Goal: Task Accomplishment & Management: Manage account settings

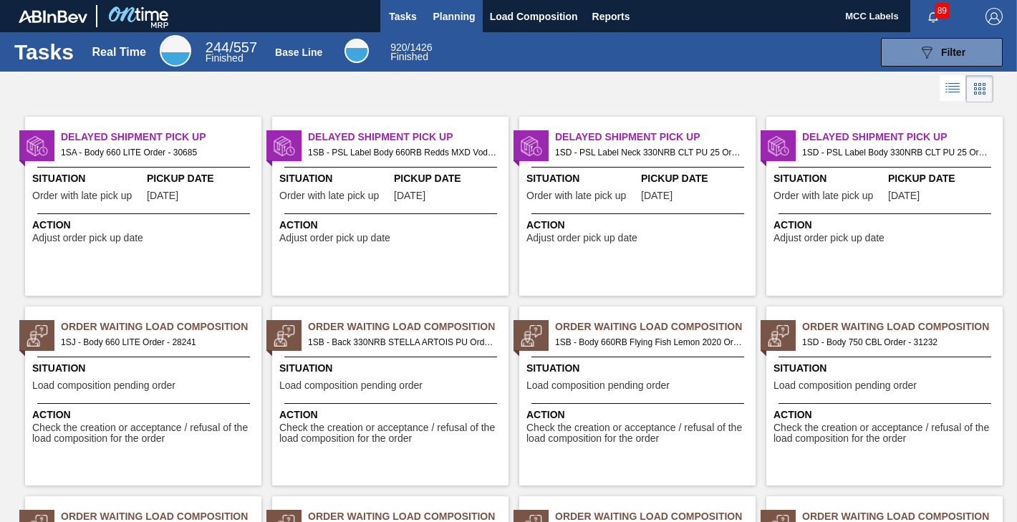
click at [446, 16] on span "Planning" at bounding box center [454, 16] width 42 height 17
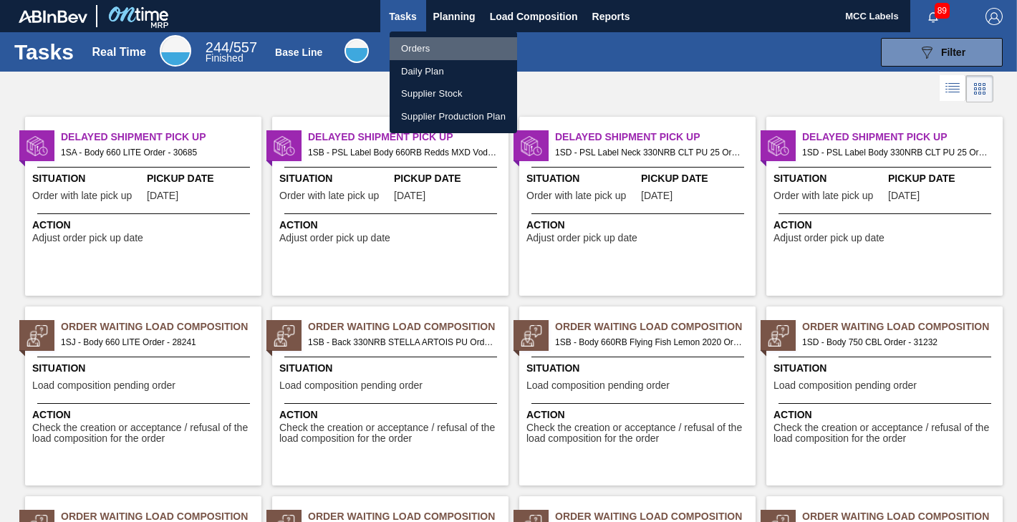
click at [414, 47] on li "Orders" at bounding box center [453, 48] width 127 height 23
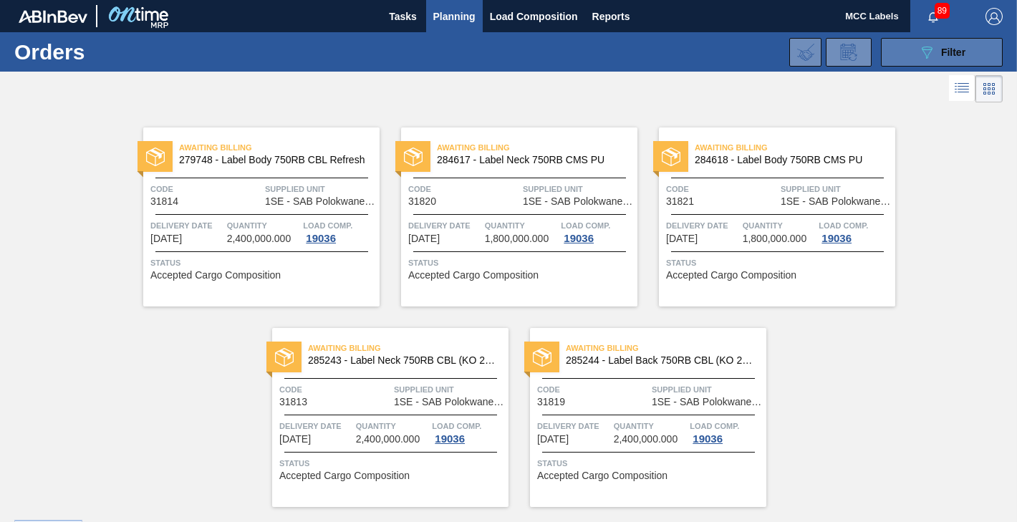
click at [892, 54] on button "089F7B8B-B2A5-4AFE-B5C0-19BA573D28AC Filter" at bounding box center [942, 52] width 122 height 29
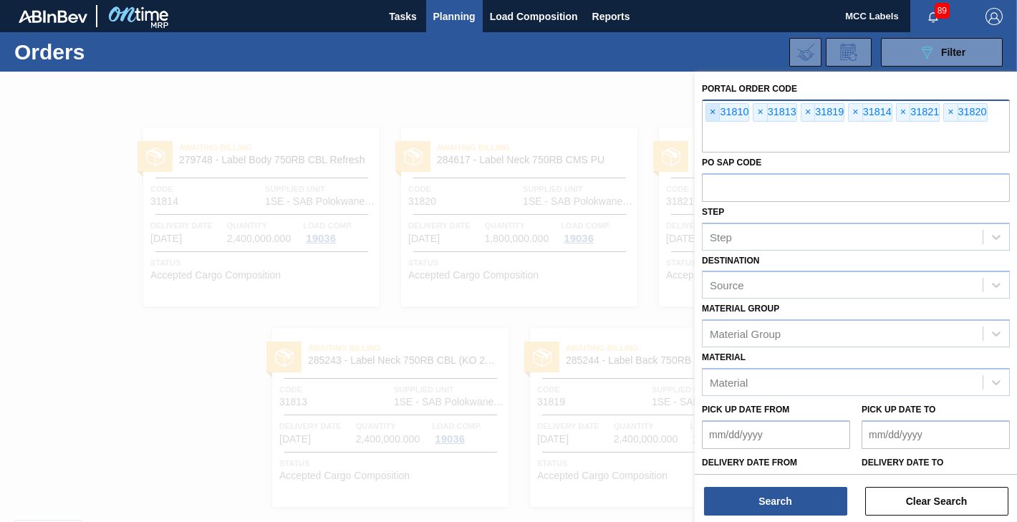
click at [713, 115] on span "×" at bounding box center [713, 112] width 14 height 17
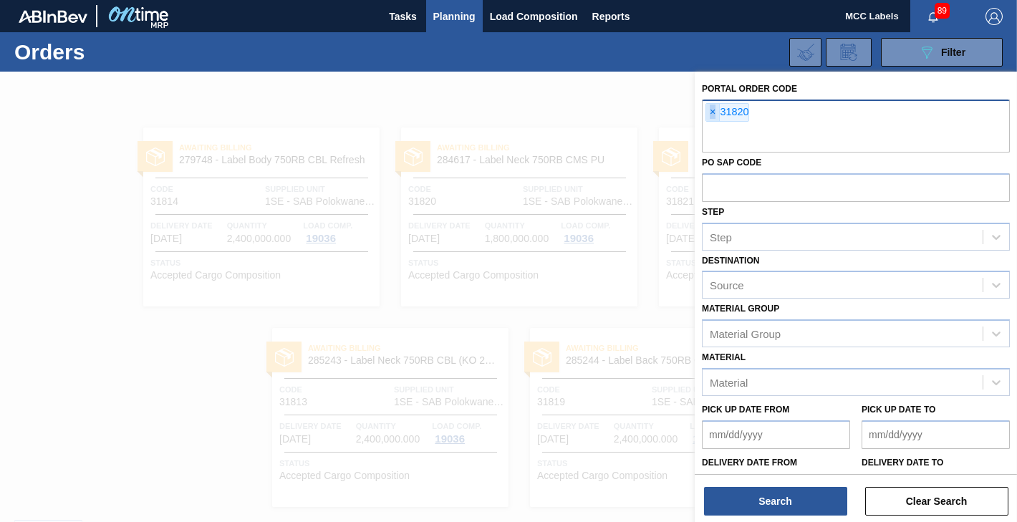
click at [713, 115] on span "×" at bounding box center [713, 112] width 14 height 17
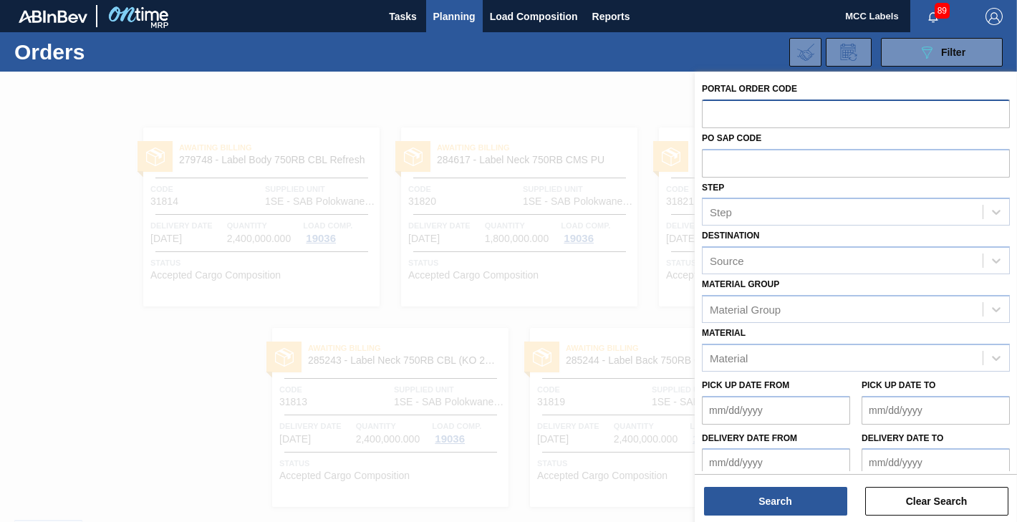
click at [713, 115] on input "text" at bounding box center [856, 113] width 308 height 27
type input "31872"
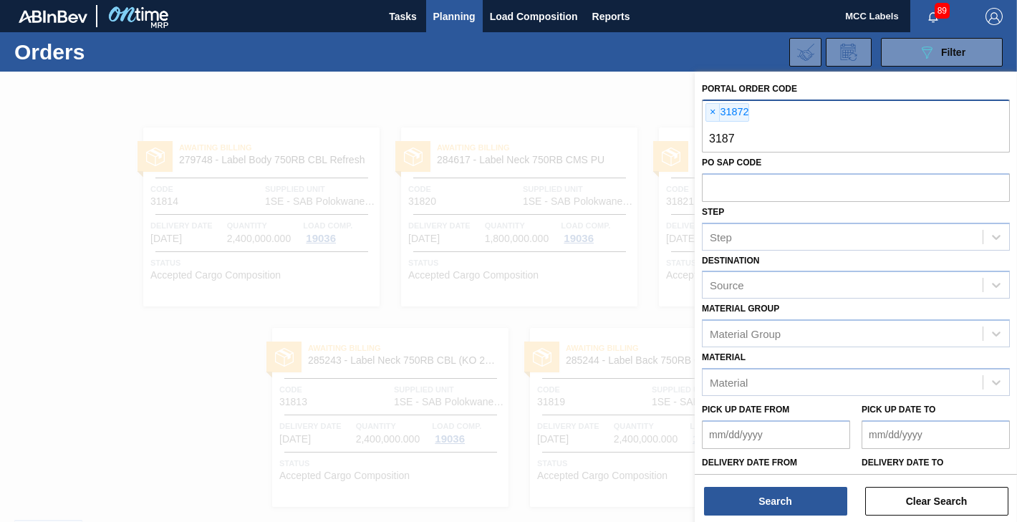
type input "31873"
type input "31874"
type input "31881"
type input "31882"
type input "31883"
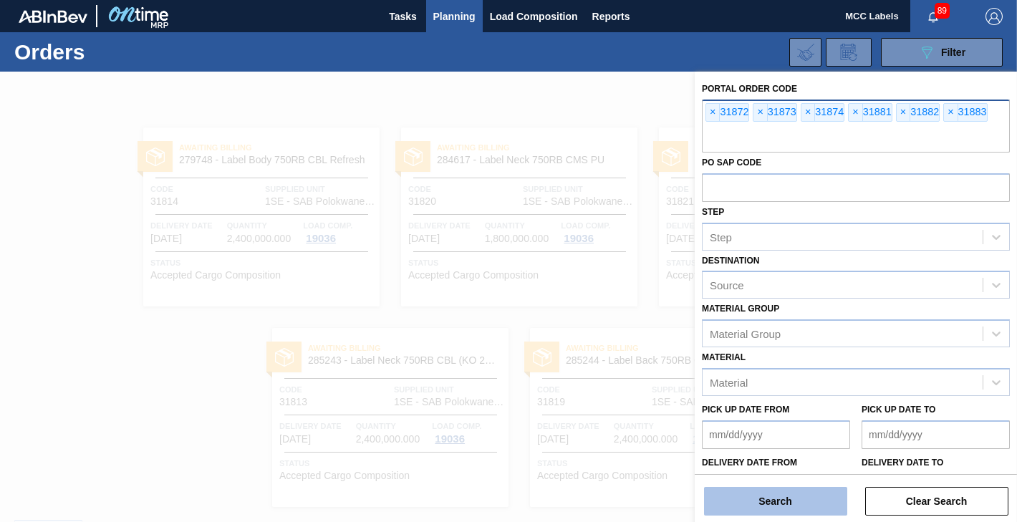
click at [731, 497] on button "Search" at bounding box center [775, 501] width 143 height 29
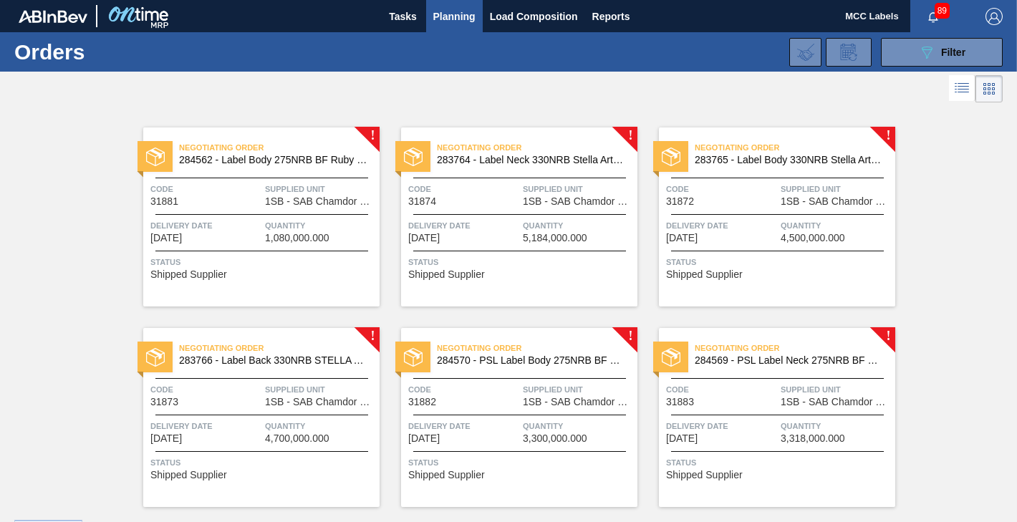
click at [243, 214] on div at bounding box center [261, 214] width 213 height 1
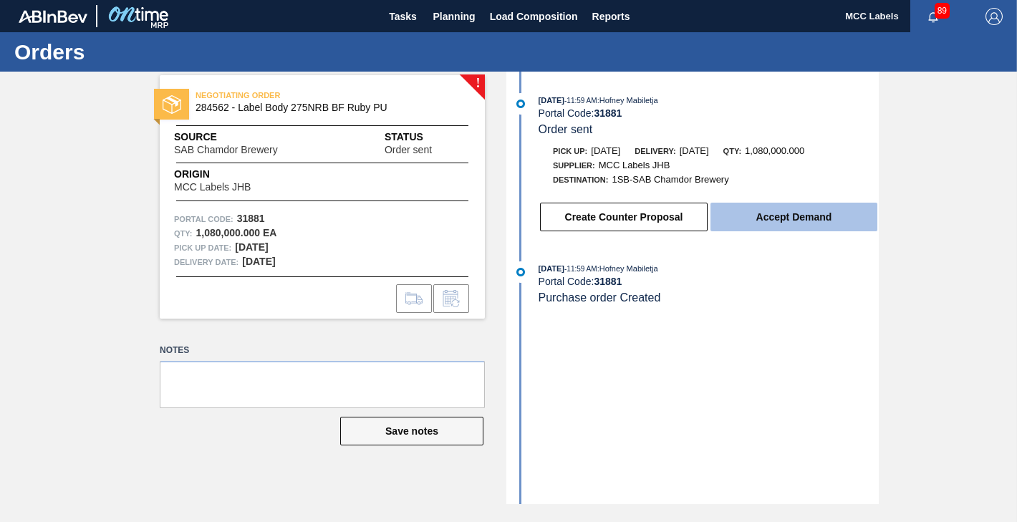
click at [811, 223] on button "Accept Demand" at bounding box center [793, 217] width 167 height 29
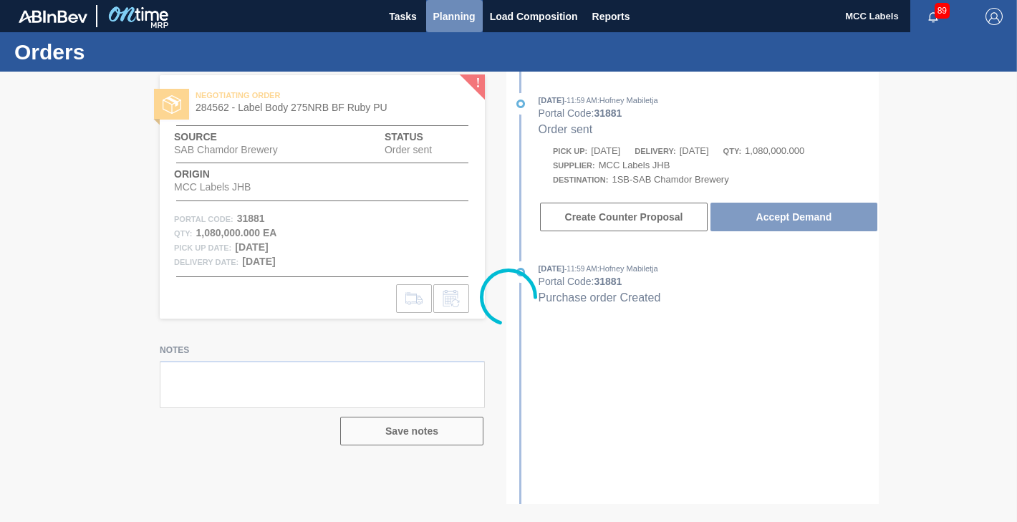
click at [439, 22] on span "Planning" at bounding box center [454, 16] width 42 height 17
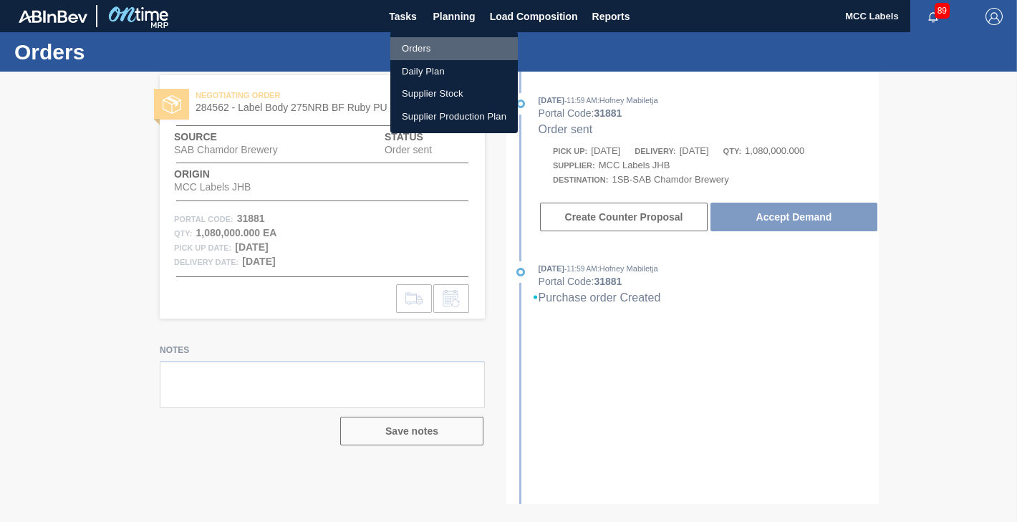
click at [425, 47] on li "Orders" at bounding box center [453, 48] width 127 height 23
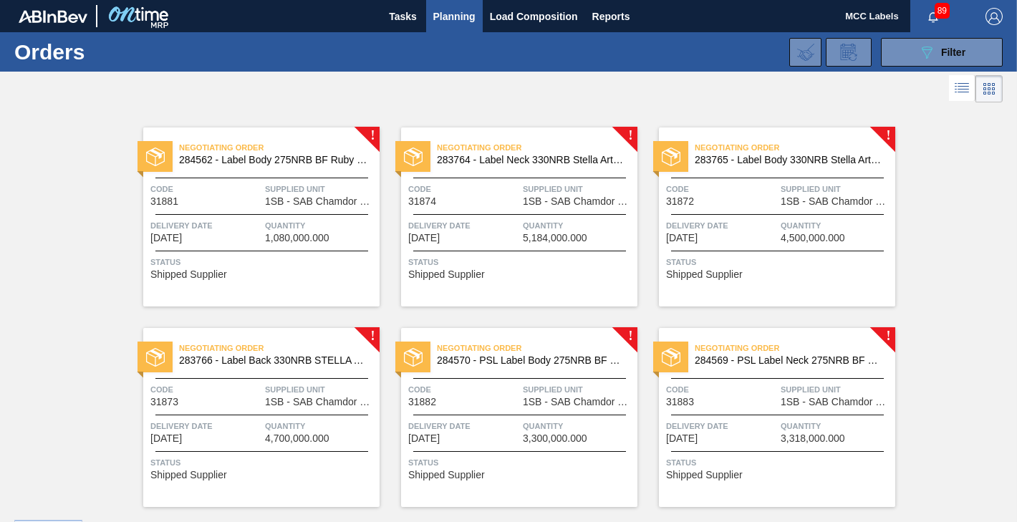
click at [503, 232] on span "Delivery Date" at bounding box center [463, 225] width 111 height 14
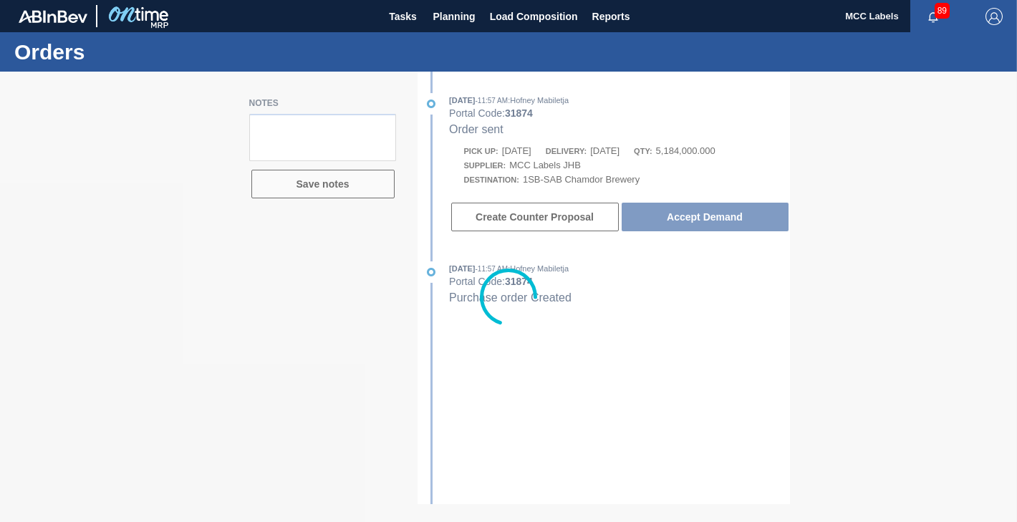
click at [724, 212] on div at bounding box center [508, 297] width 1017 height 450
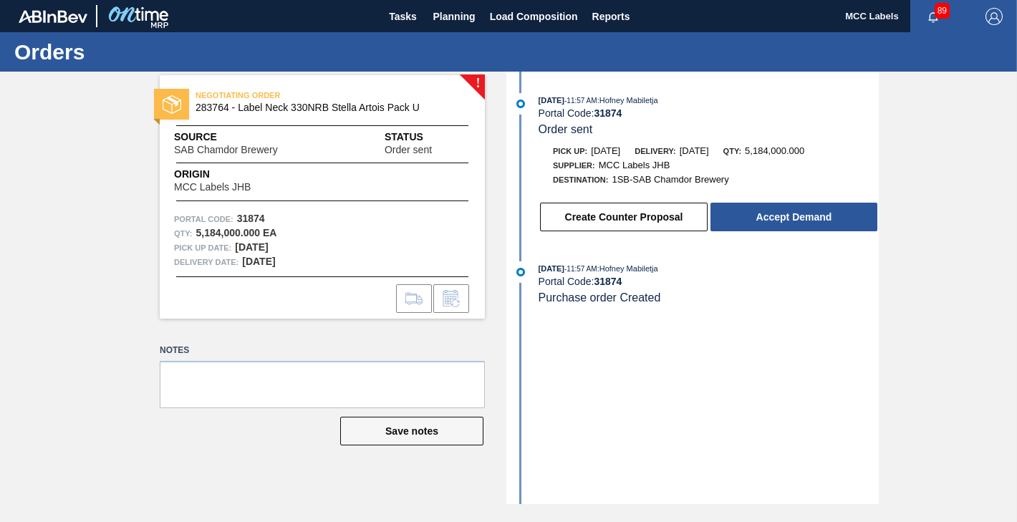
click at [725, 220] on button "Accept Demand" at bounding box center [793, 217] width 167 height 29
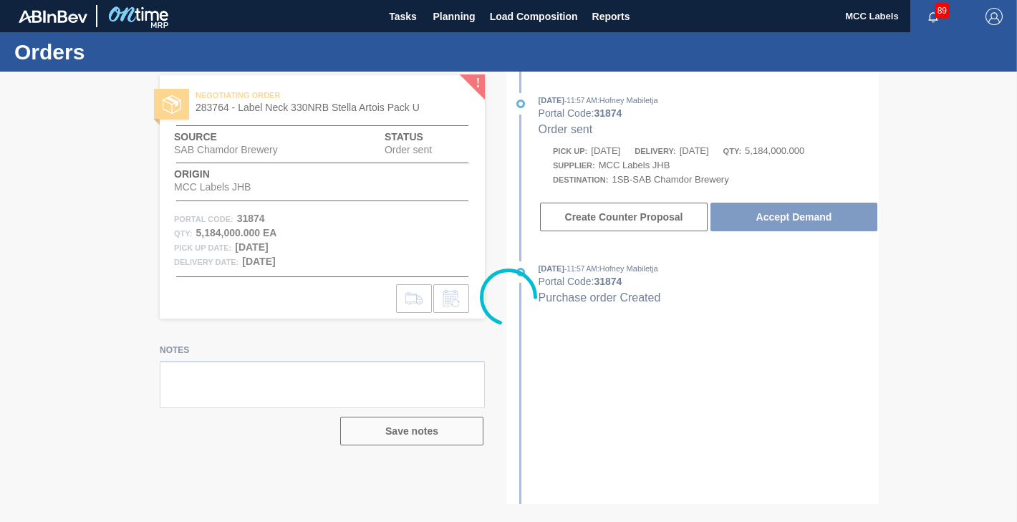
drag, startPoint x: 464, startPoint y: 18, endPoint x: 458, endPoint y: 57, distance: 39.2
click at [465, 18] on span "Planning" at bounding box center [454, 16] width 42 height 17
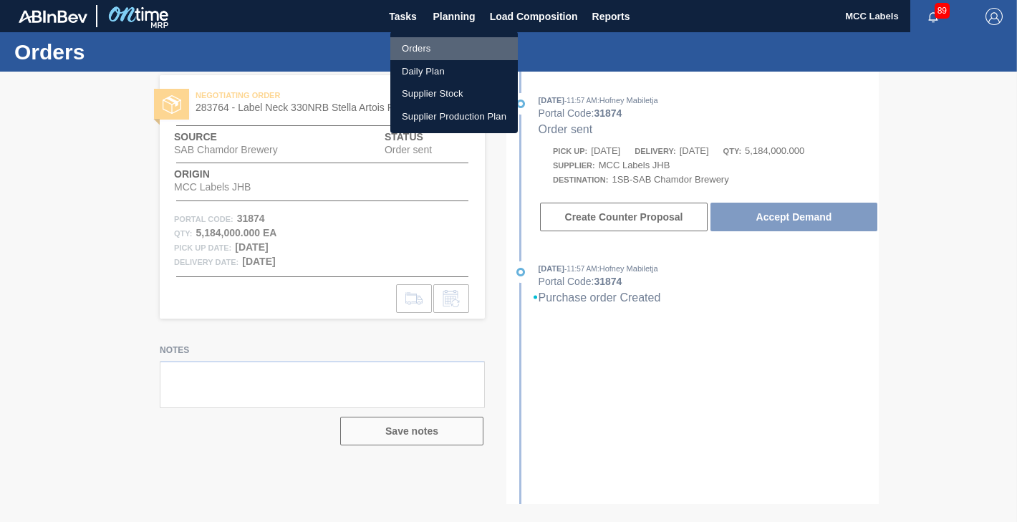
click at [420, 50] on li "Orders" at bounding box center [453, 48] width 127 height 23
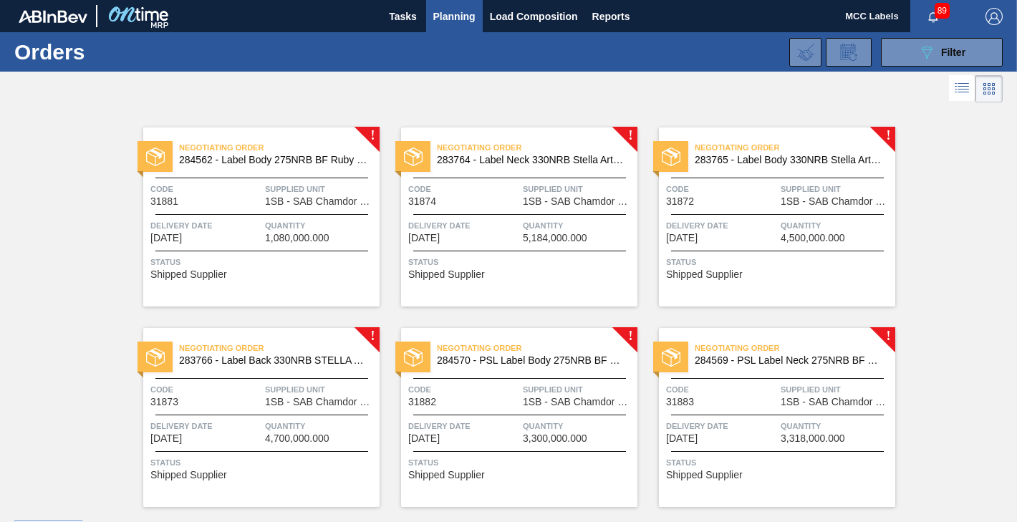
click at [295, 243] on div "Negotiating Order 284562 - Label Body 275NRB BF Ruby PU Code 31881 Supplied Uni…" at bounding box center [261, 216] width 236 height 179
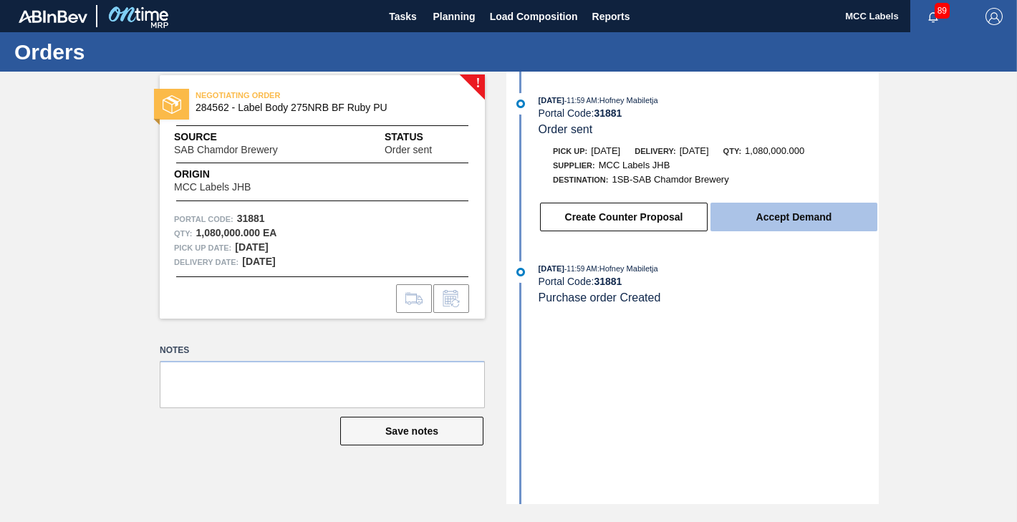
click at [769, 226] on button "Accept Demand" at bounding box center [793, 217] width 167 height 29
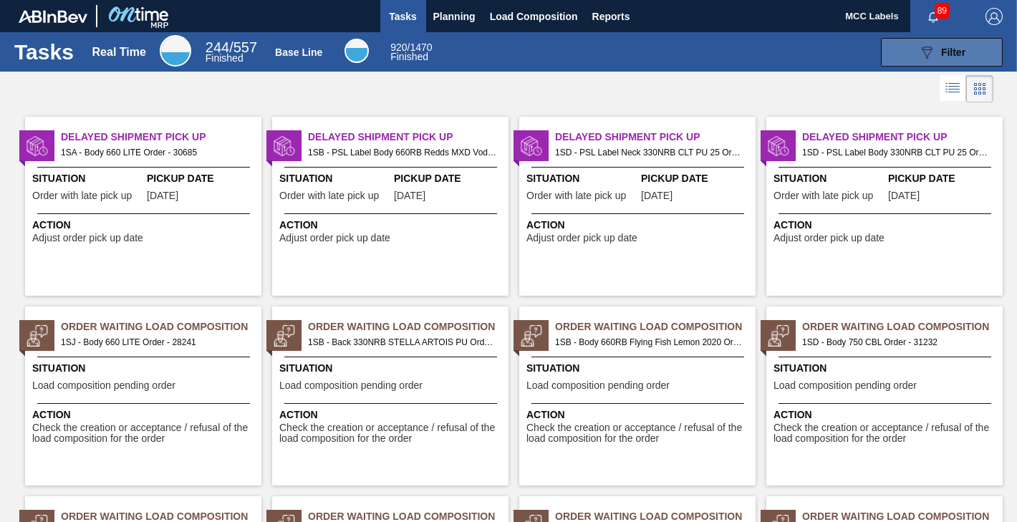
click at [900, 44] on button "089F7B8B-B2A5-4AFE-B5C0-19BA573D28AC Filter" at bounding box center [942, 52] width 122 height 29
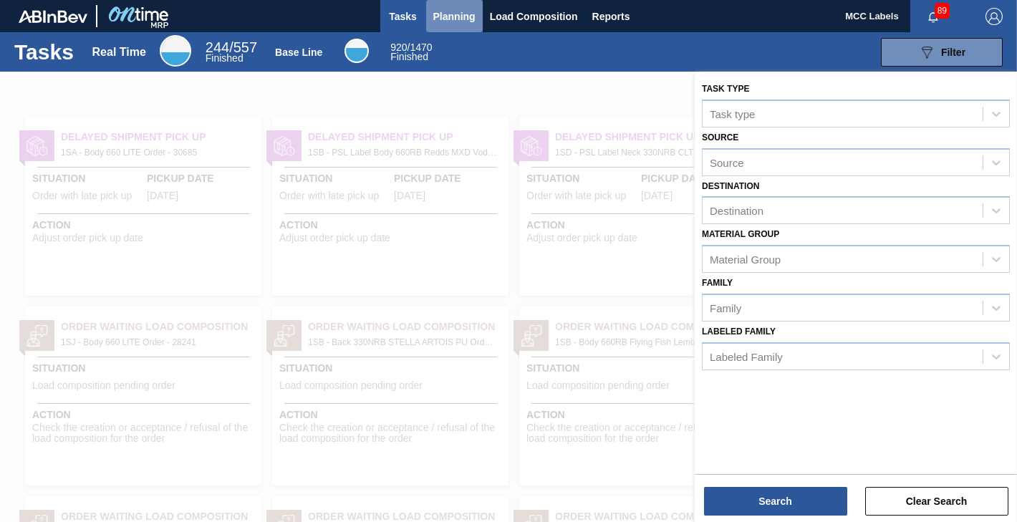
click at [466, 13] on span "Planning" at bounding box center [454, 16] width 42 height 17
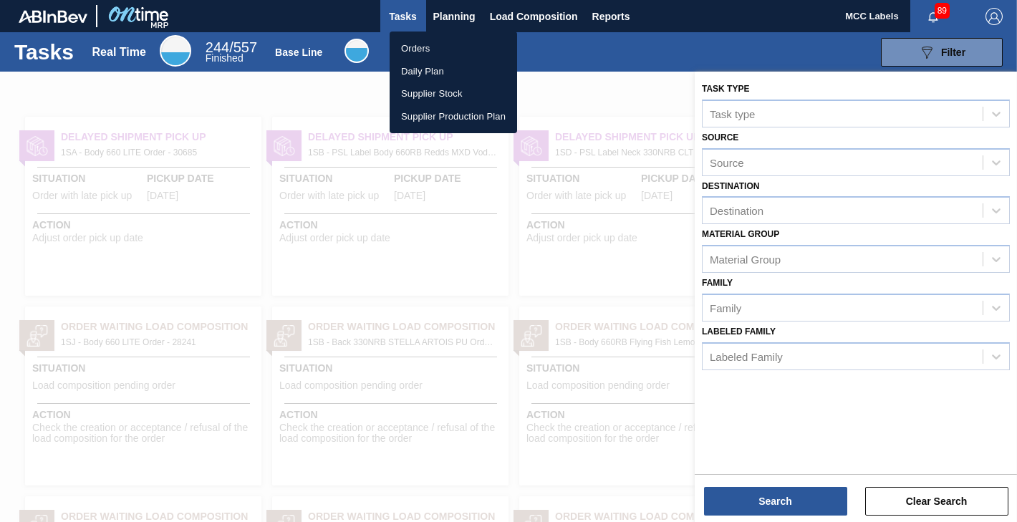
click at [406, 44] on li "Orders" at bounding box center [453, 48] width 127 height 23
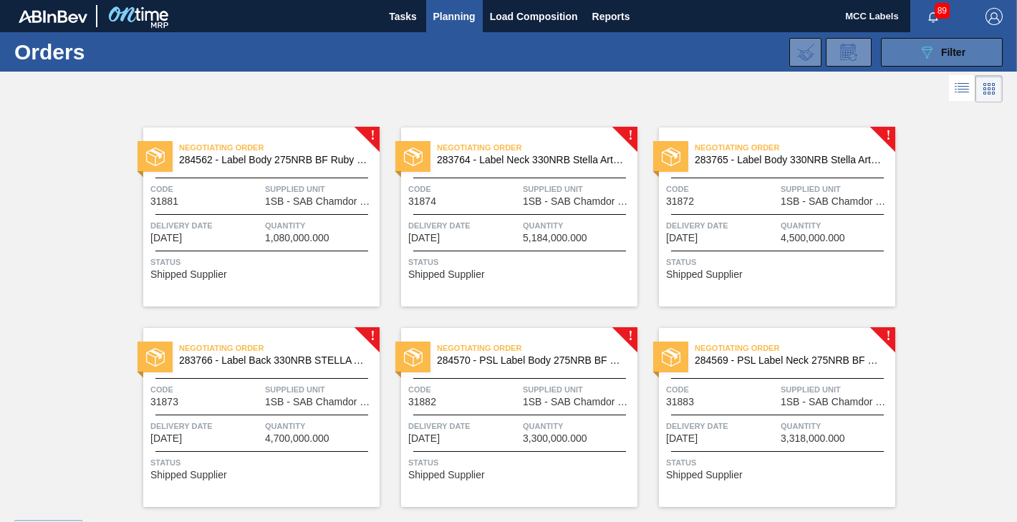
click at [926, 45] on icon "089F7B8B-B2A5-4AFE-B5C0-19BA573D28AC" at bounding box center [926, 52] width 17 height 17
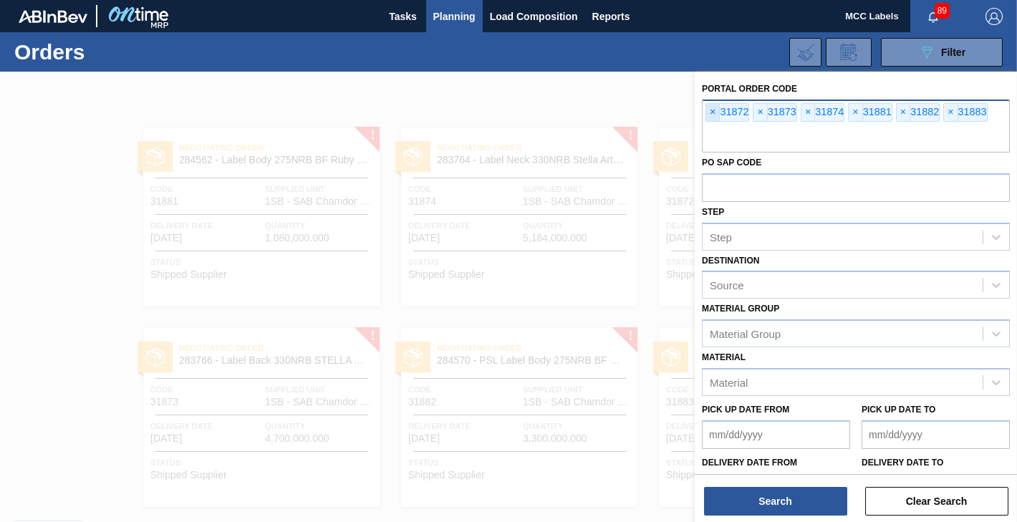
click at [713, 113] on span "×" at bounding box center [713, 112] width 14 height 17
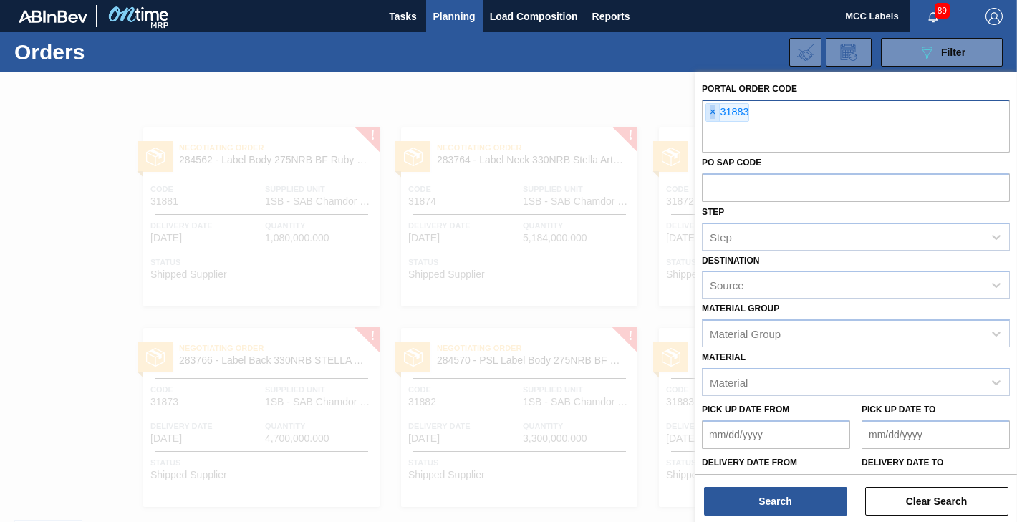
click at [713, 113] on span "×" at bounding box center [713, 112] width 14 height 17
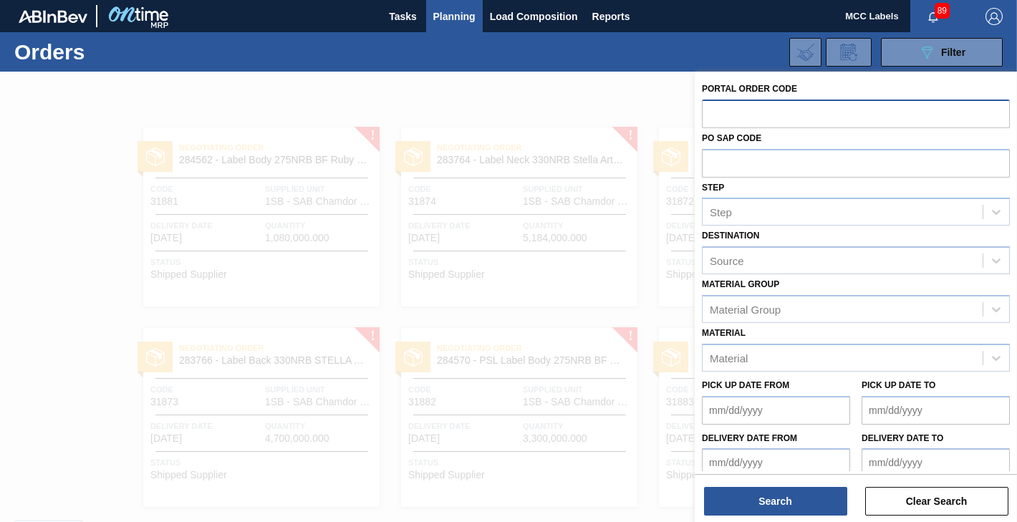
click at [713, 113] on input "text" at bounding box center [856, 113] width 308 height 27
type input "31872"
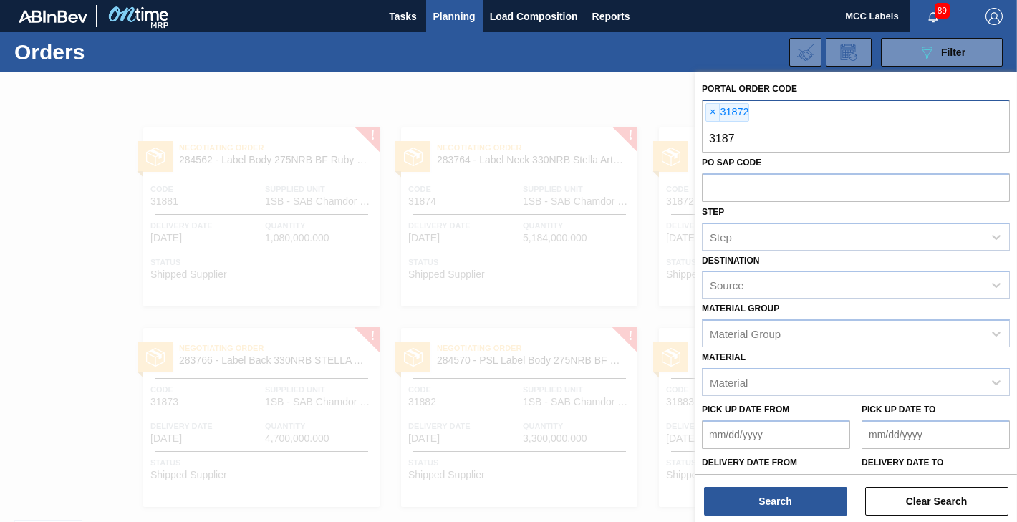
type input "31873"
type input "31874"
type input "31881"
type input "31882"
type input "31883"
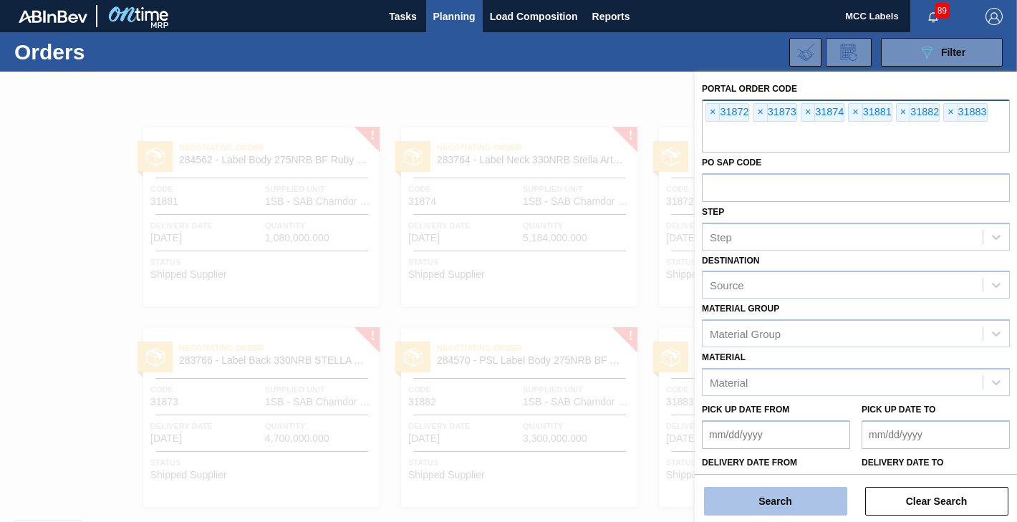
click at [794, 500] on button "Search" at bounding box center [775, 501] width 143 height 29
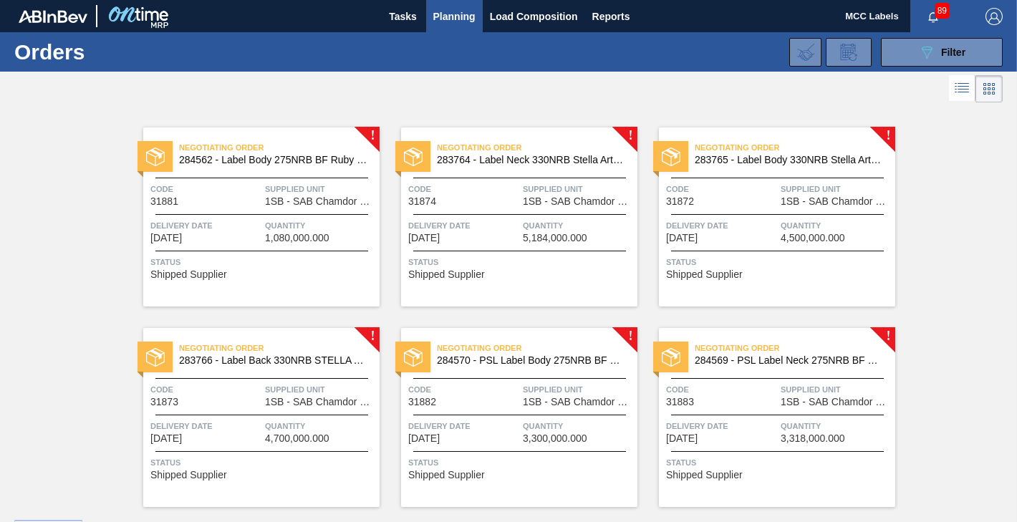
click at [300, 204] on span "1SB - SAB Chamdor Brewery" at bounding box center [320, 201] width 111 height 11
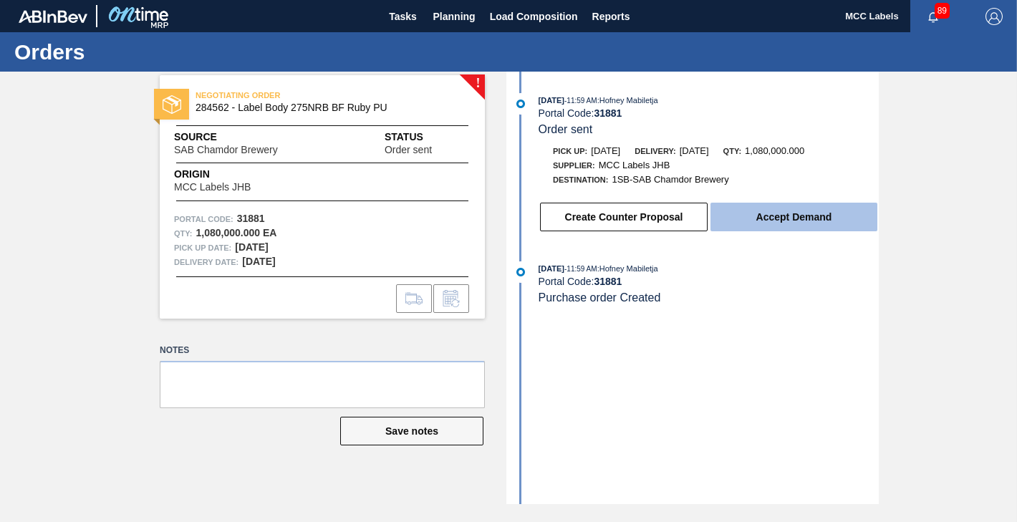
click at [768, 216] on button "Accept Demand" at bounding box center [793, 217] width 167 height 29
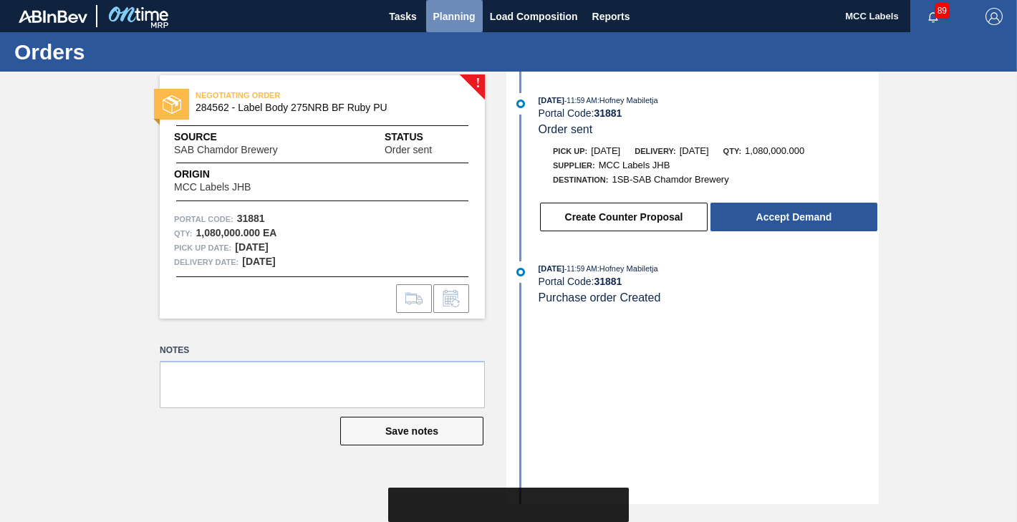
click at [449, 19] on span "Planning" at bounding box center [454, 16] width 42 height 17
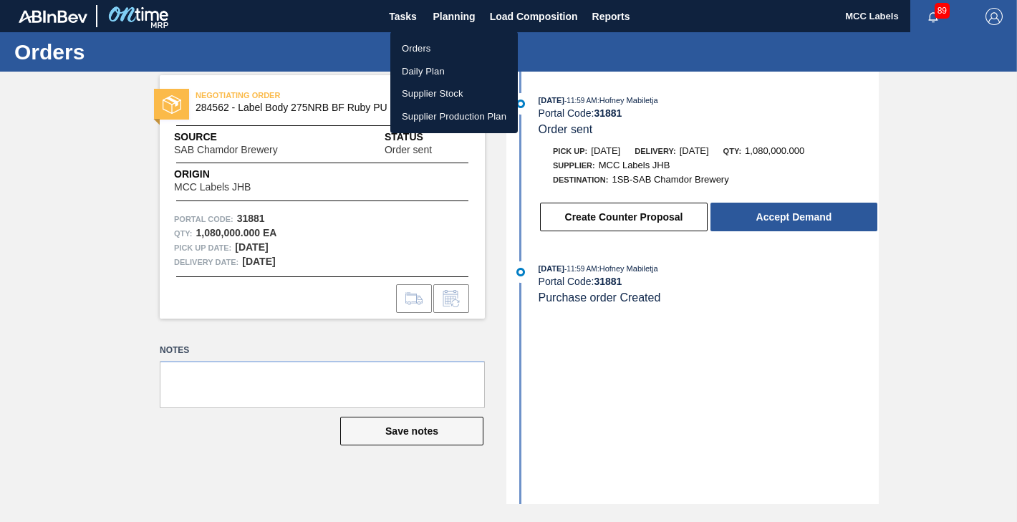
click at [419, 49] on li "Orders" at bounding box center [453, 48] width 127 height 23
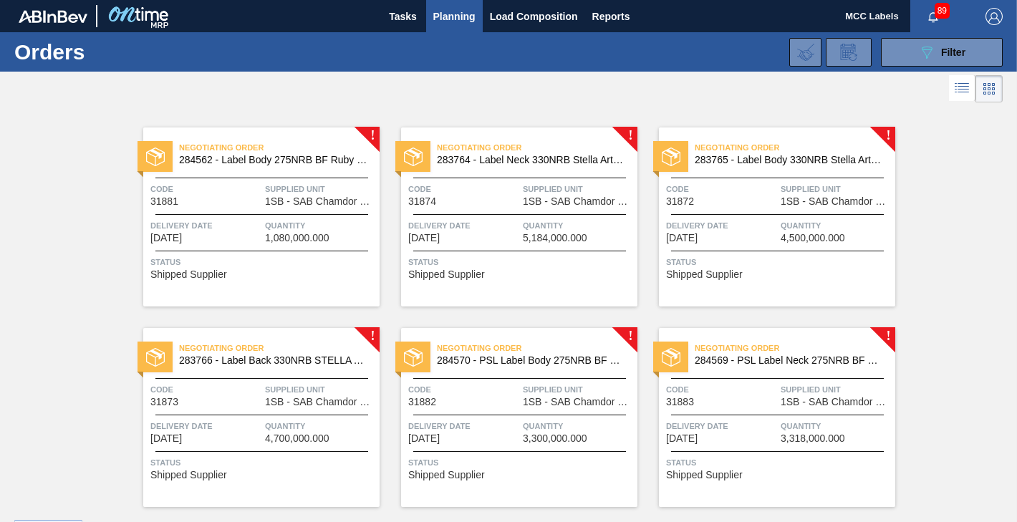
click at [513, 217] on div "Negotiating Order 283764 - Label Neck 330NRB Stella Artois Pack U Code 31874 Su…" at bounding box center [519, 216] width 236 height 179
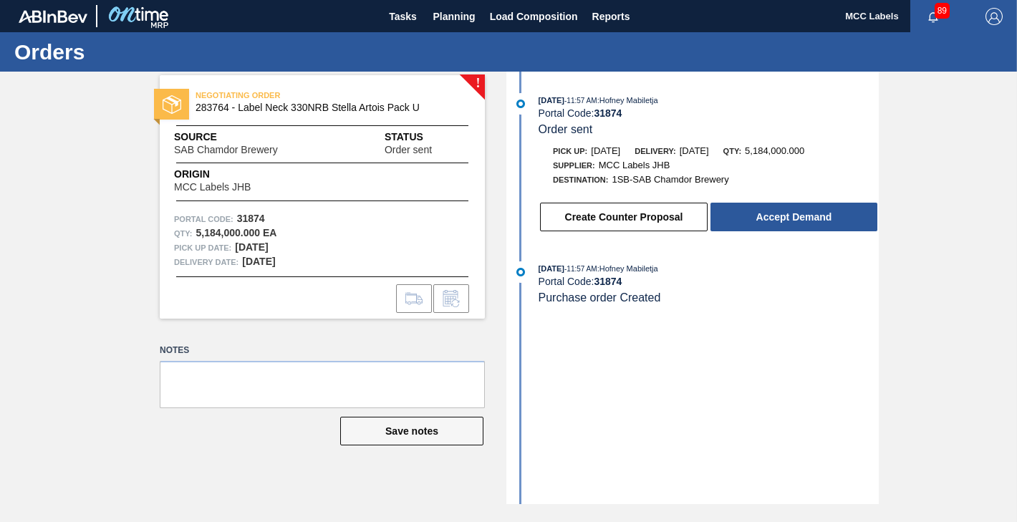
click at [810, 209] on button "Accept Demand" at bounding box center [793, 217] width 167 height 29
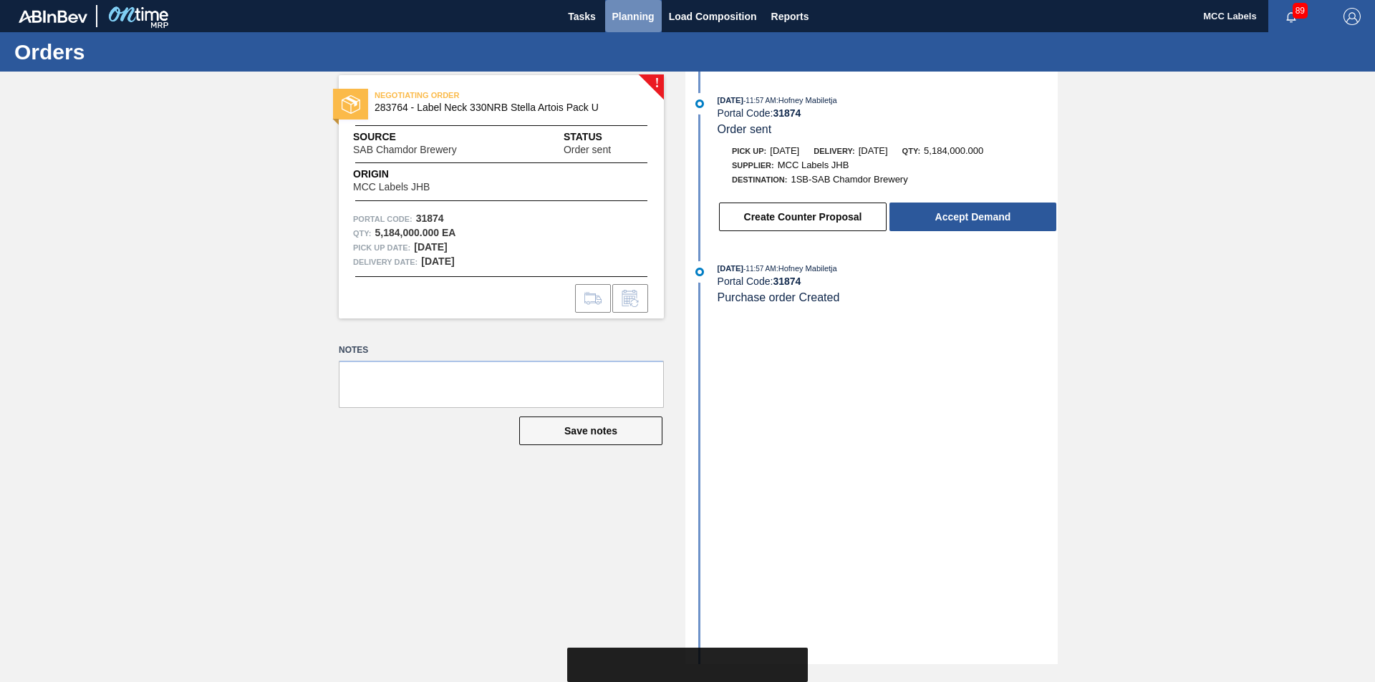
click at [622, 14] on span "Planning" at bounding box center [633, 16] width 42 height 17
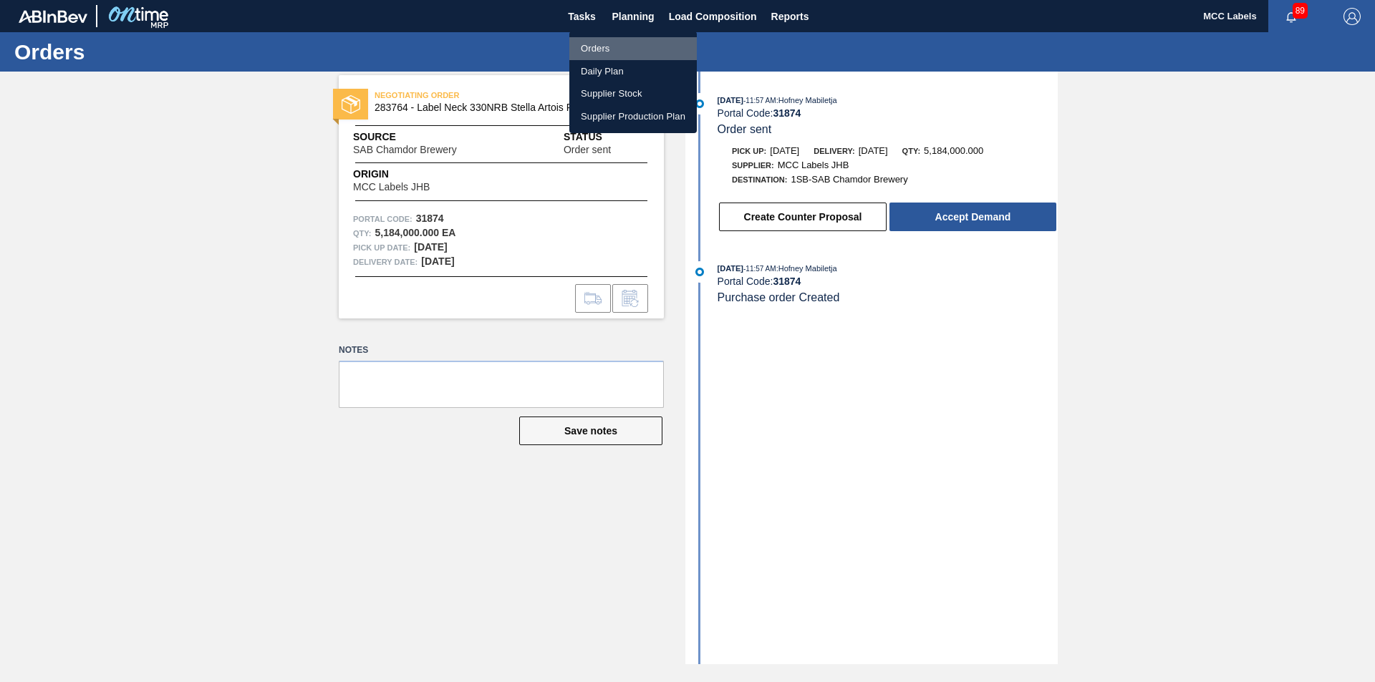
click at [595, 49] on li "Orders" at bounding box center [632, 48] width 127 height 23
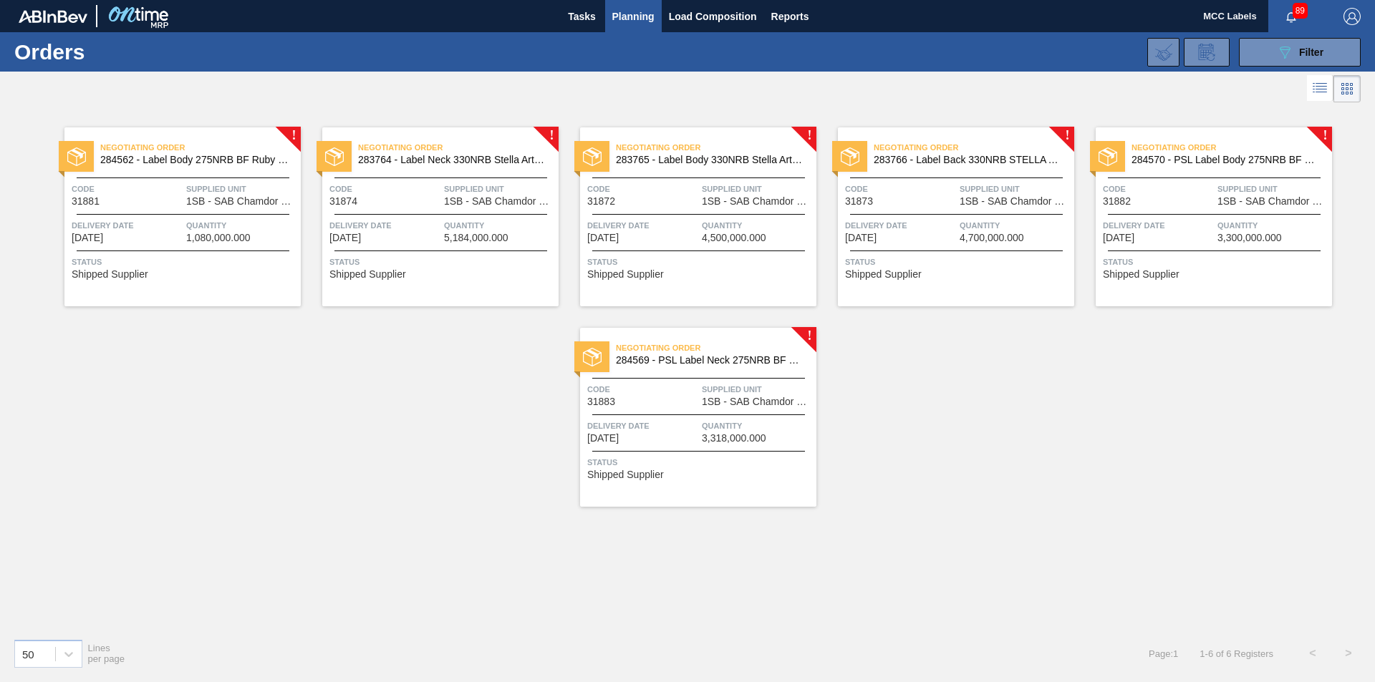
click at [673, 419] on div "Negotiating Order 284569 - PSL Label Neck 275NRB BF Strawb Rouge PU Code 31883 …" at bounding box center [698, 417] width 236 height 179
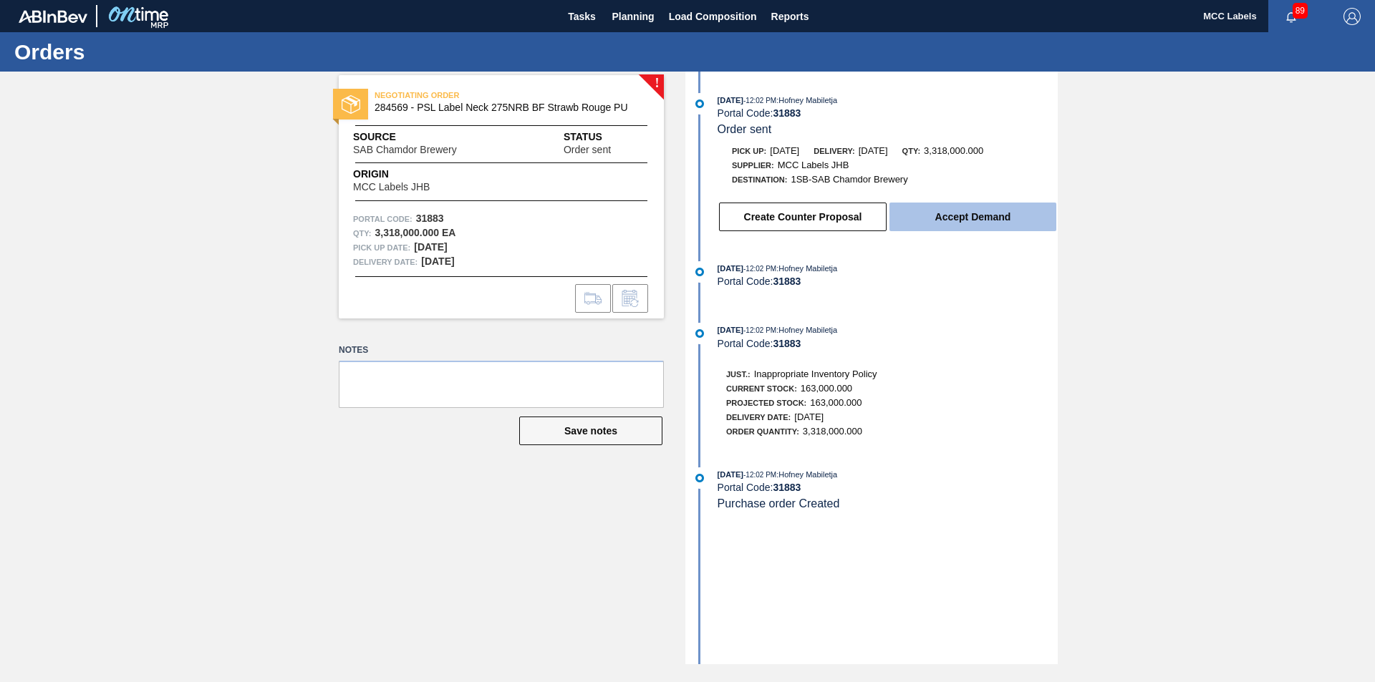
click at [983, 215] on button "Accept Demand" at bounding box center [972, 217] width 167 height 29
click at [939, 225] on button "Accept Demand" at bounding box center [972, 217] width 167 height 29
